Goal: Navigation & Orientation: Find specific page/section

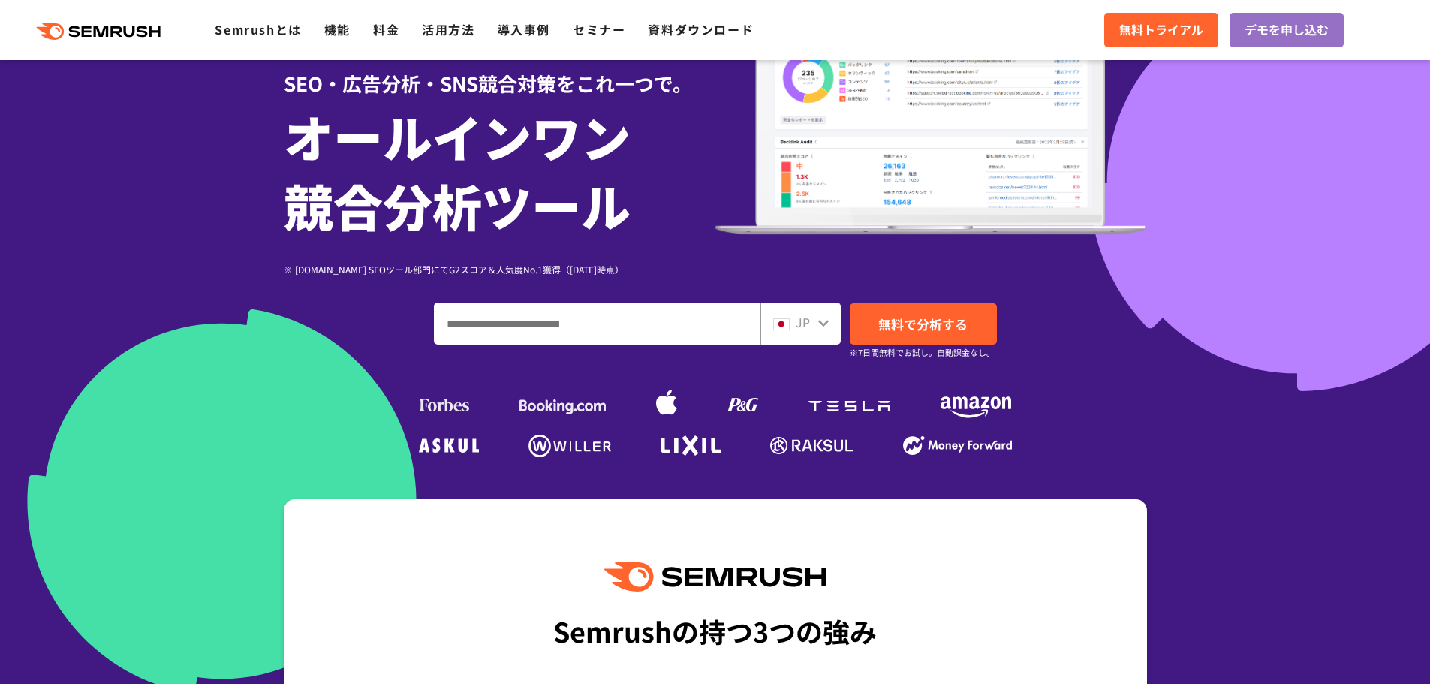
click at [822, 319] on icon at bounding box center [823, 323] width 12 height 12
click at [819, 330] on div at bounding box center [823, 321] width 12 height 20
click at [823, 322] on icon at bounding box center [823, 323] width 12 height 12
click at [819, 319] on icon at bounding box center [823, 323] width 12 height 12
click at [791, 323] on div "JP" at bounding box center [797, 323] width 48 height 20
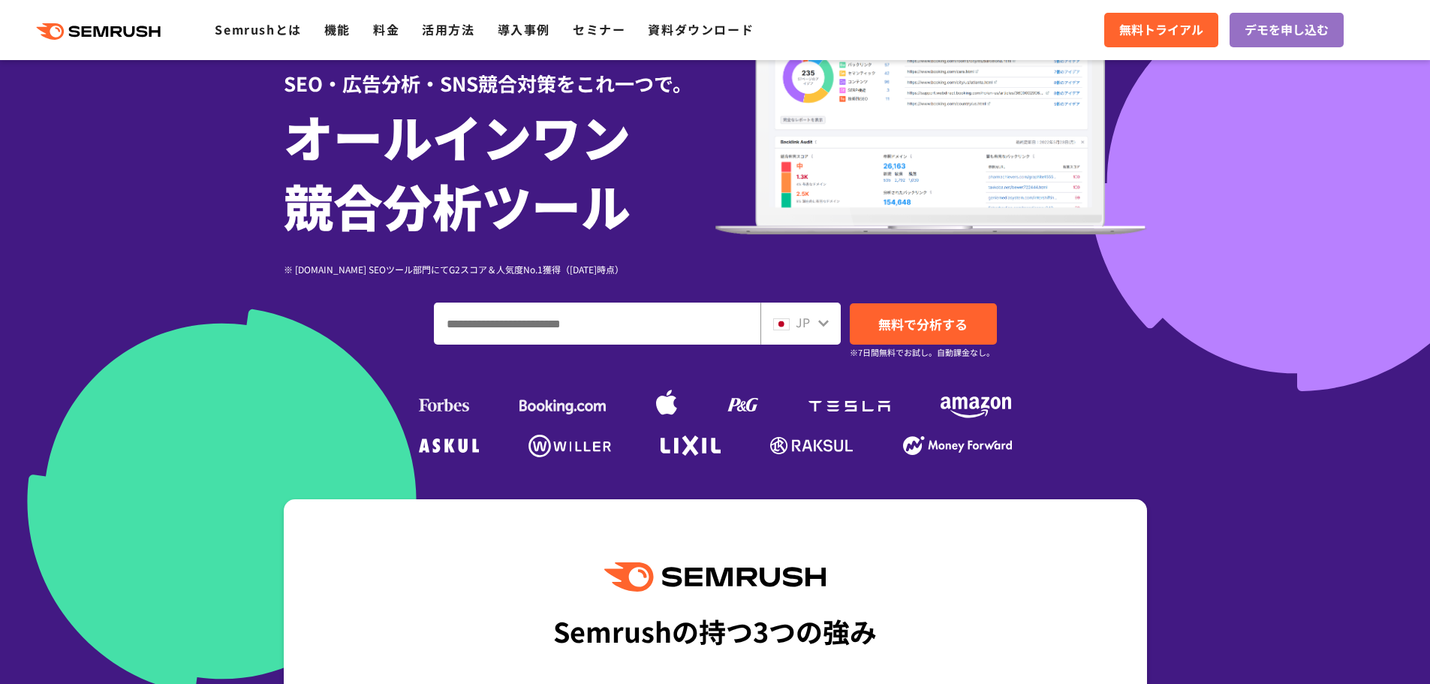
click at [811, 322] on div "JP" at bounding box center [797, 323] width 48 height 20
click at [820, 325] on icon at bounding box center [823, 323] width 12 height 12
click at [817, 320] on icon at bounding box center [823, 323] width 12 height 12
click at [782, 327] on img at bounding box center [781, 324] width 17 height 12
click at [820, 322] on icon at bounding box center [823, 323] width 11 height 7
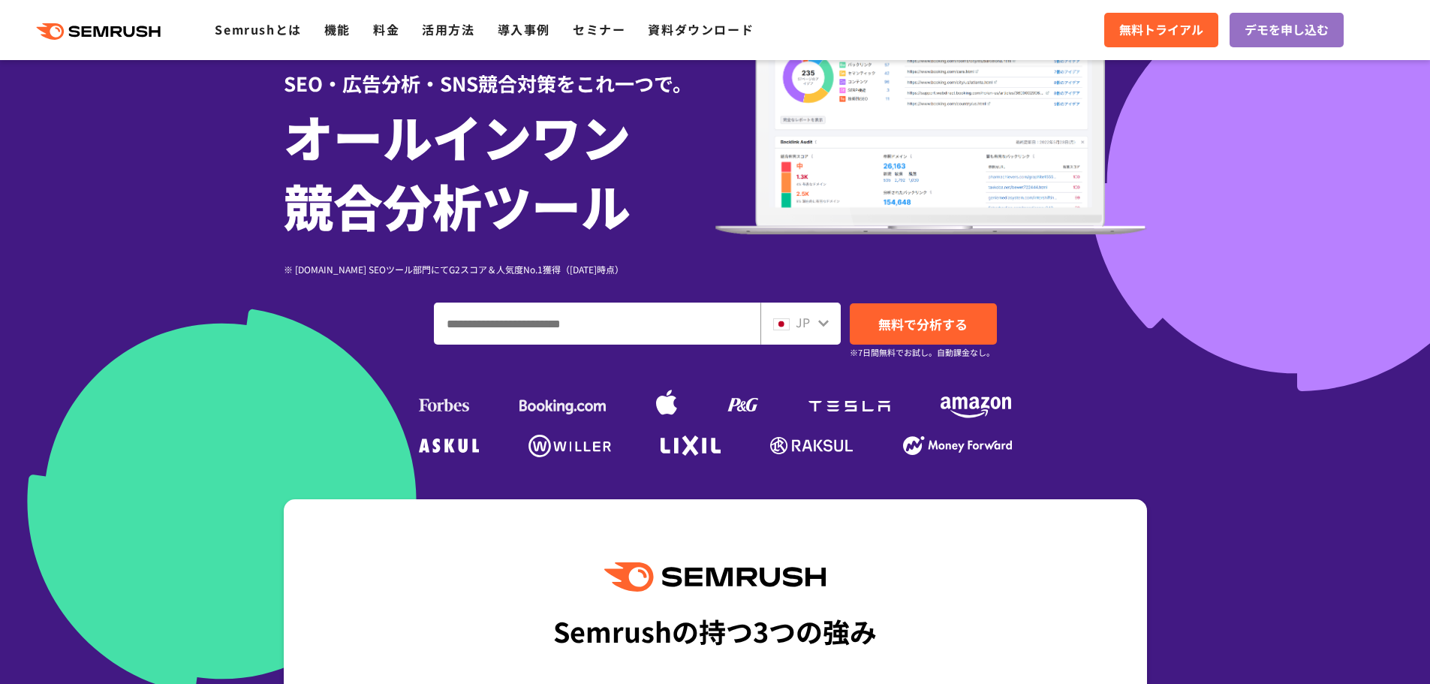
click at [823, 320] on icon at bounding box center [823, 323] width 12 height 12
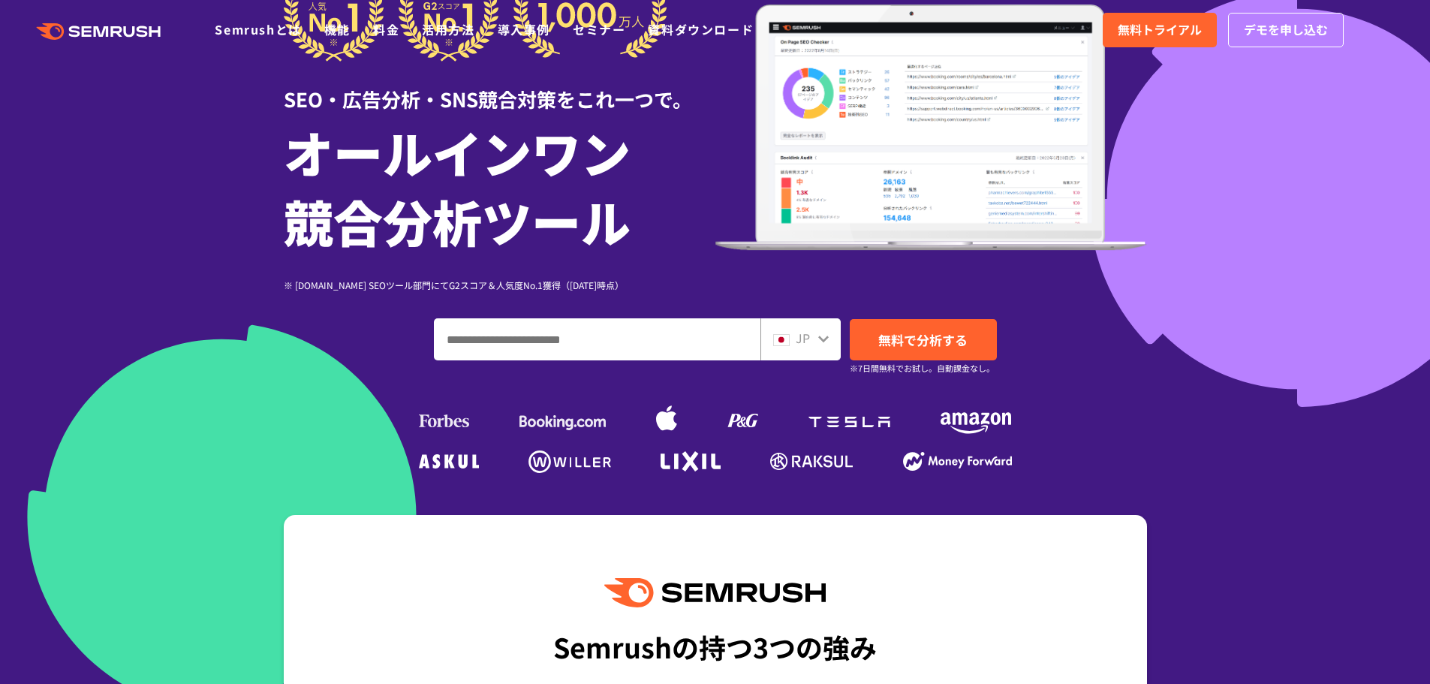
scroll to position [375, 0]
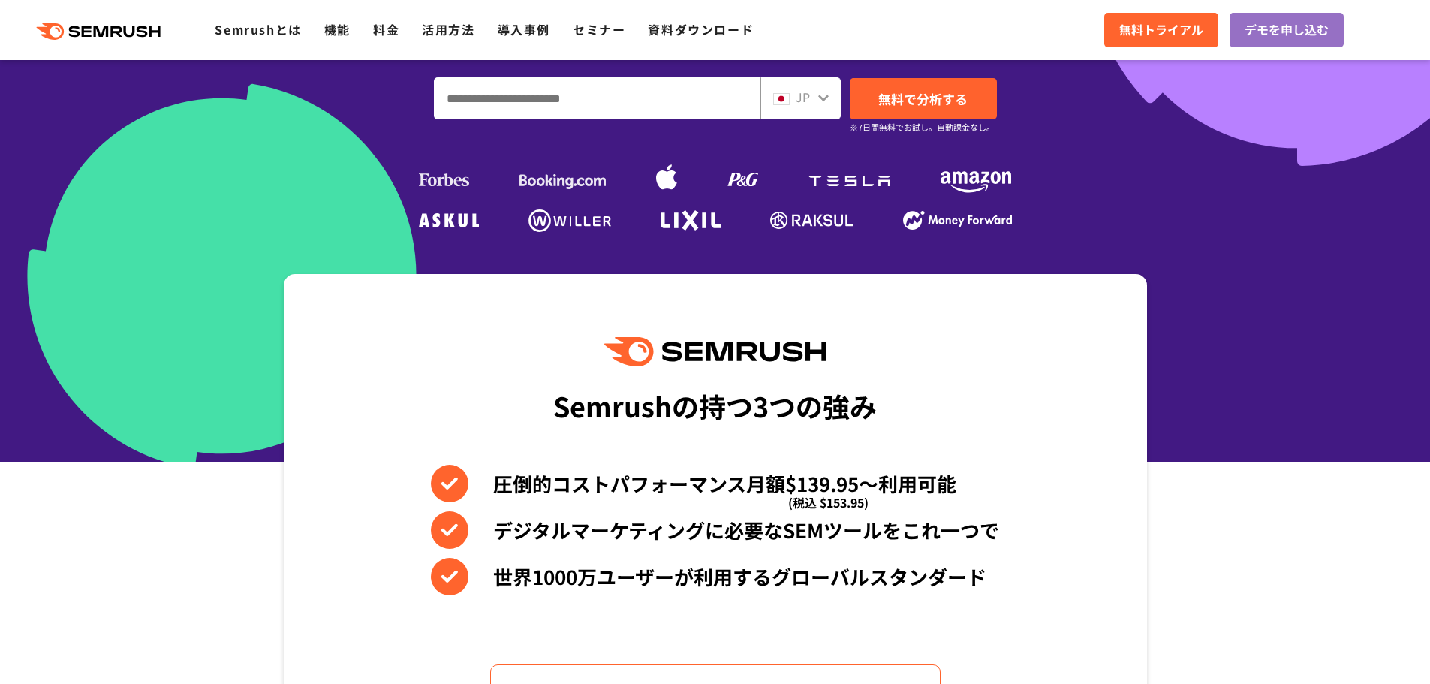
click at [623, 101] on input "ドメイン、キーワードまたはURLを入力してください" at bounding box center [597, 98] width 325 height 41
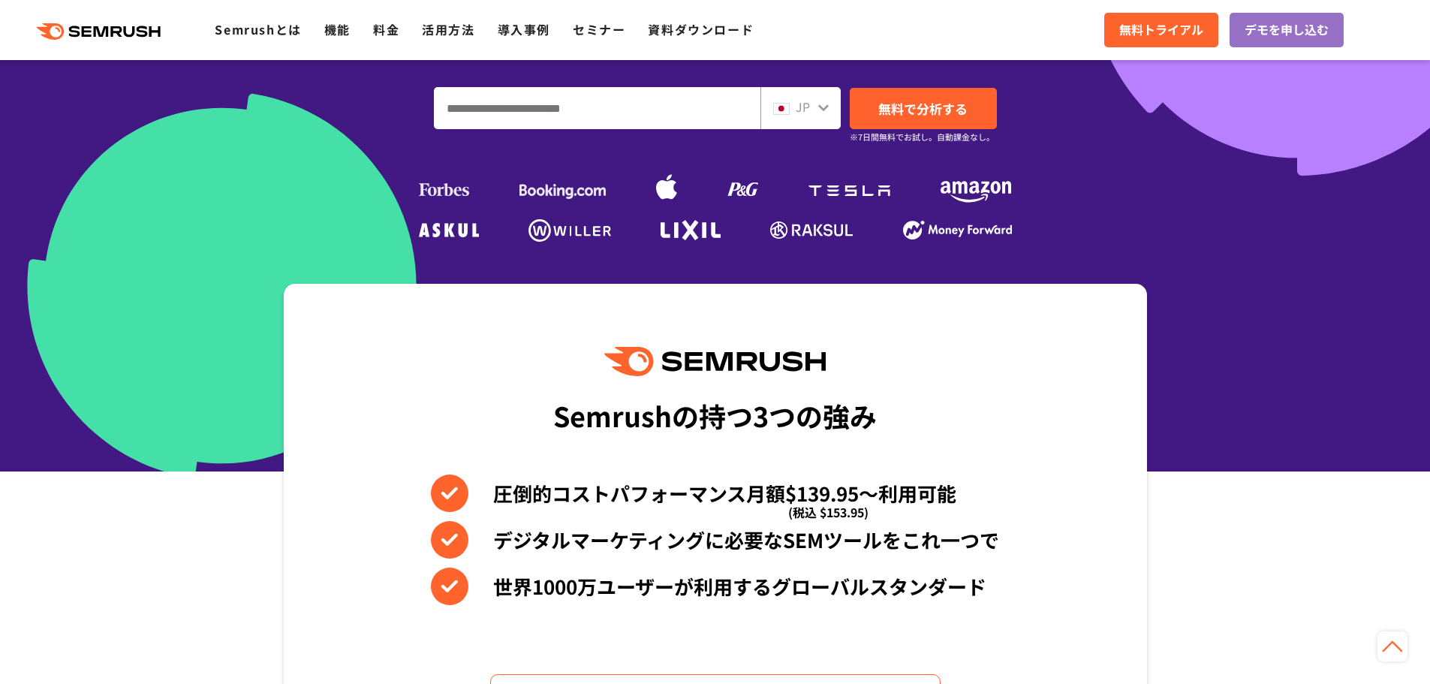
scroll to position [225, 0]
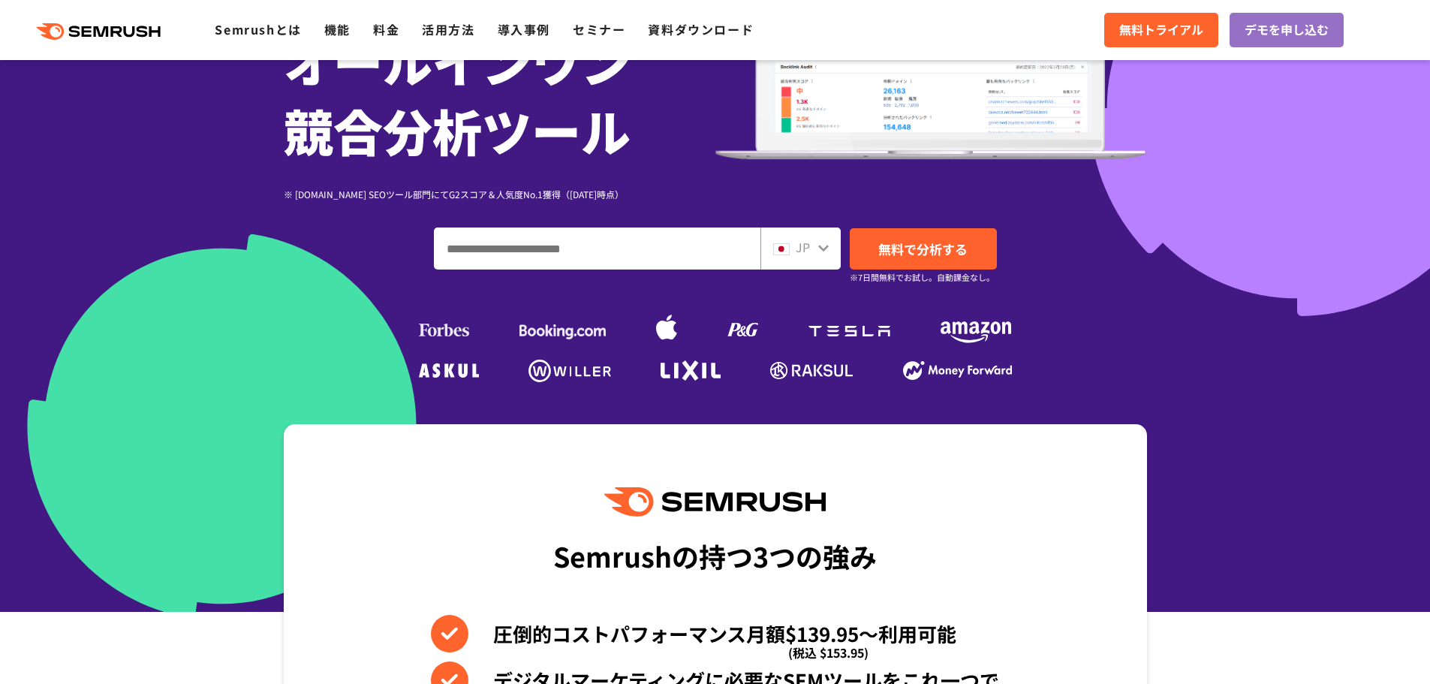
click at [1022, 299] on div "SEO・広告分析・SNS競合対策をこれ一つで。 オールインワン 競合分析ツール ※ [DOMAIN_NAME] SEOツール部門にてG2スコア＆人気度No.1…" at bounding box center [715, 129] width 863 height 514
